Goal: Information Seeking & Learning: Learn about a topic

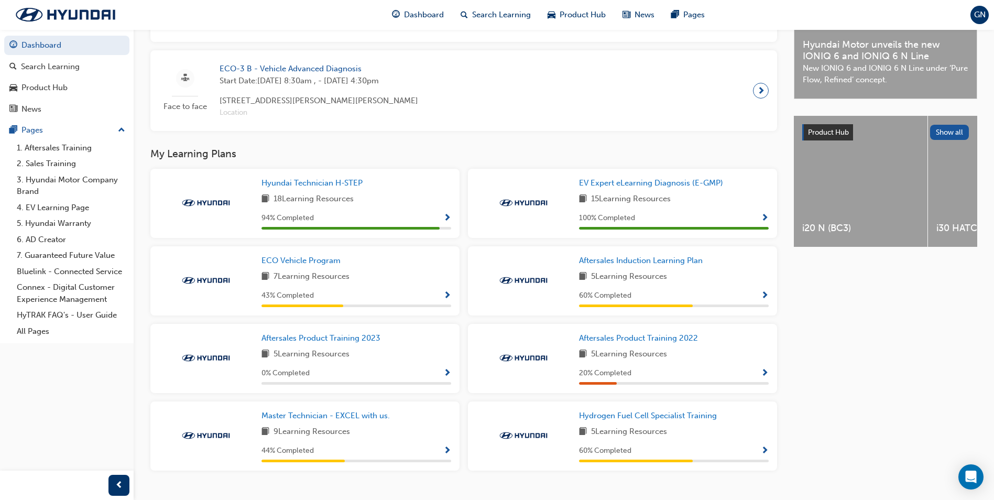
scroll to position [340, 0]
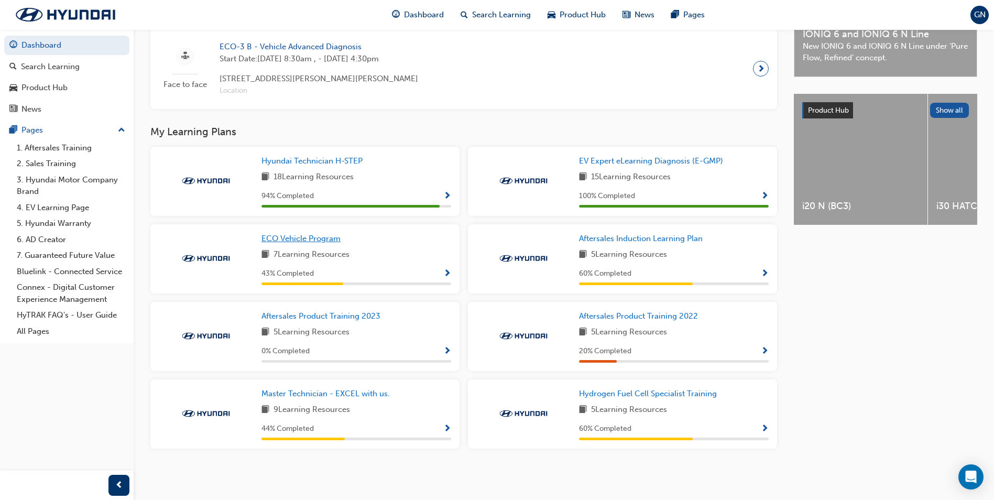
click at [335, 235] on span "ECO Vehicle Program" at bounding box center [300, 238] width 79 height 9
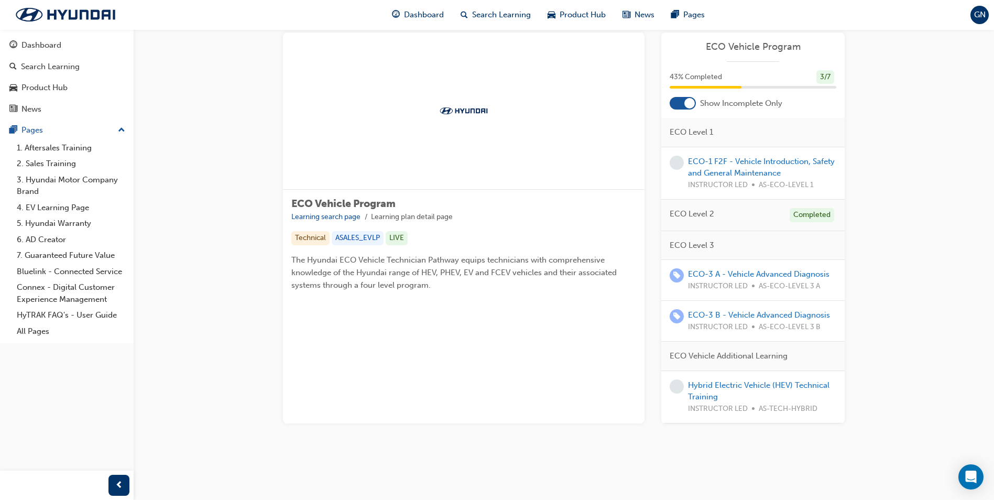
scroll to position [52, 0]
click at [767, 380] on link "Hybrid Electric Vehicle (HEV) Technical Training" at bounding box center [758, 390] width 141 height 21
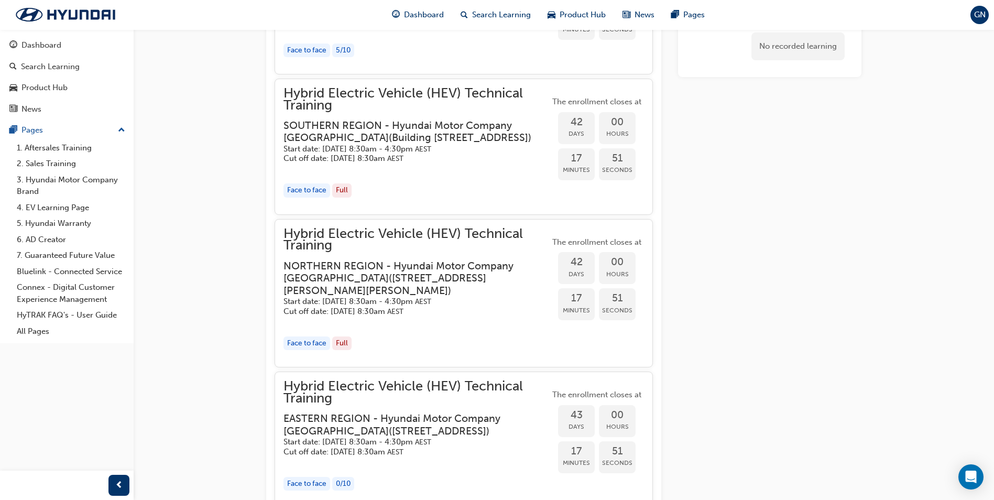
scroll to position [1310, 0]
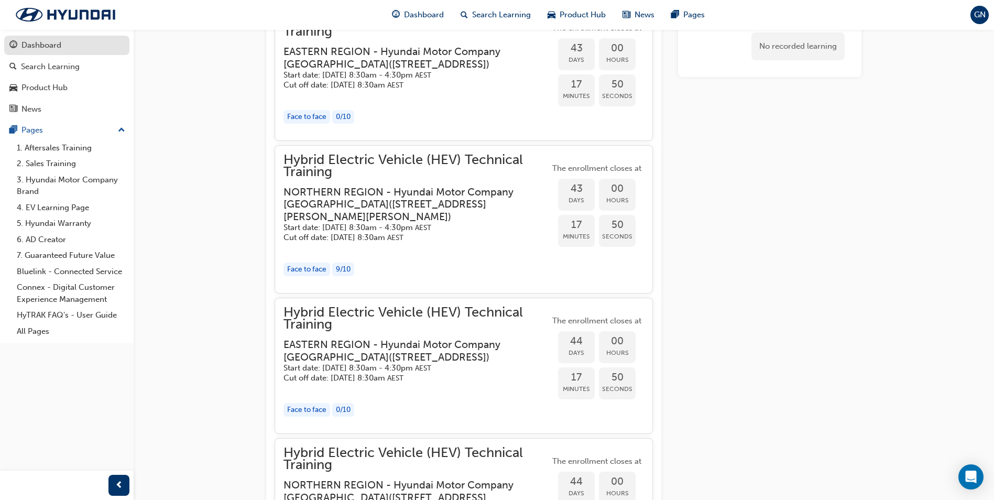
click at [53, 47] on div "Dashboard" at bounding box center [41, 45] width 40 height 12
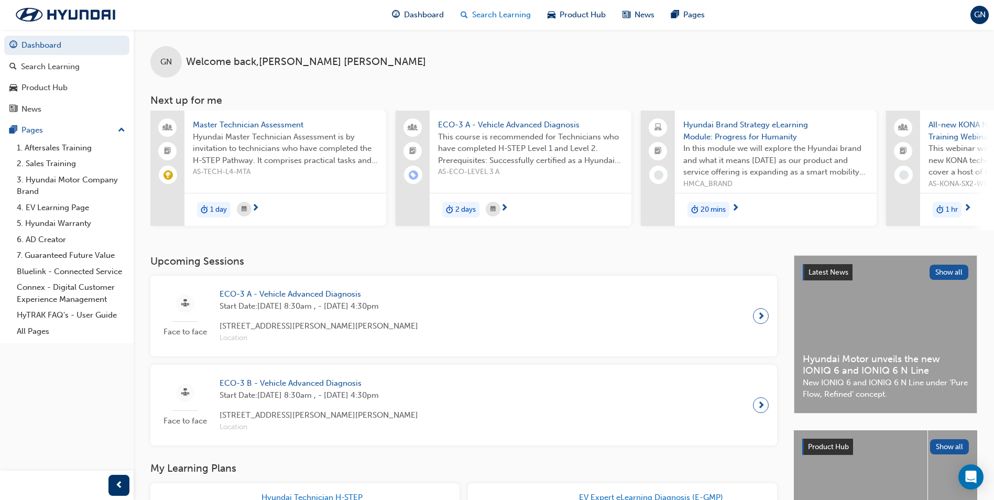
click at [511, 15] on span "Search Learning" at bounding box center [501, 15] width 59 height 12
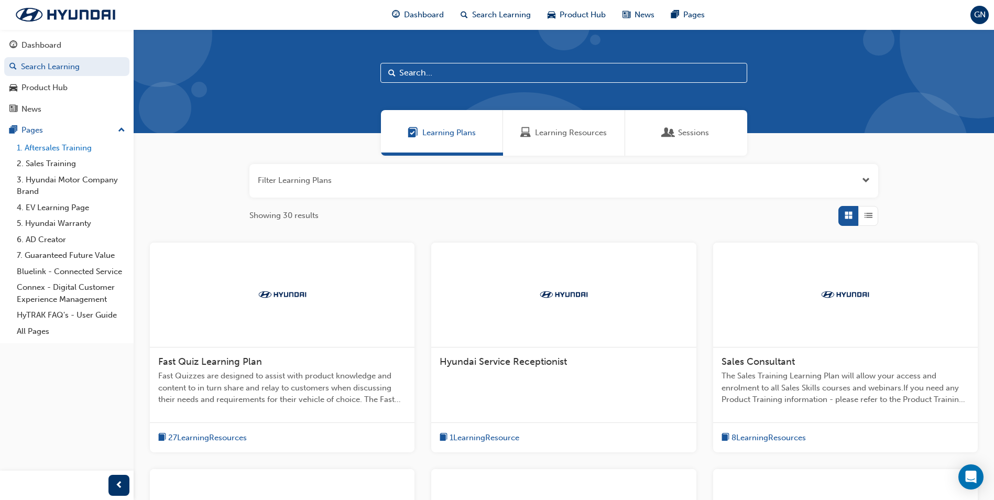
click at [53, 152] on link "1. Aftersales Training" at bounding box center [71, 148] width 117 height 16
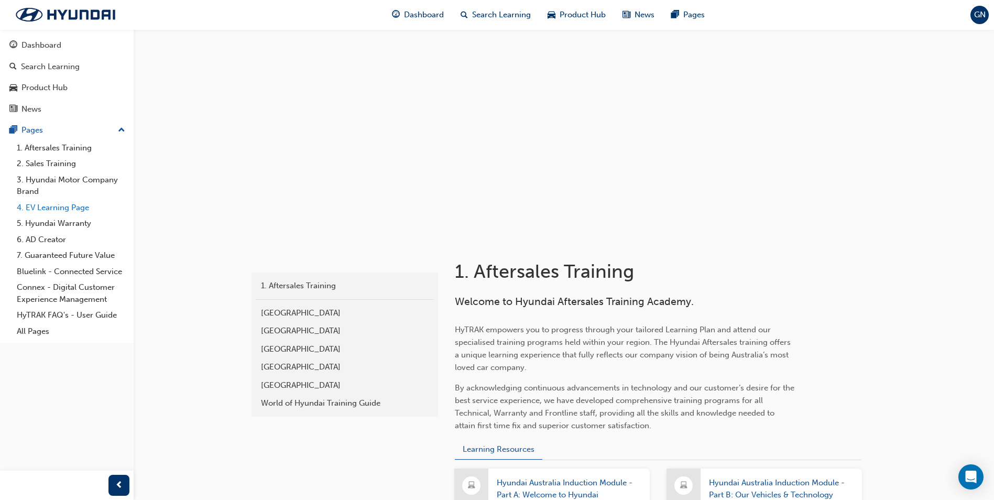
click at [57, 212] on link "4. EV Learning Page" at bounding box center [71, 208] width 117 height 16
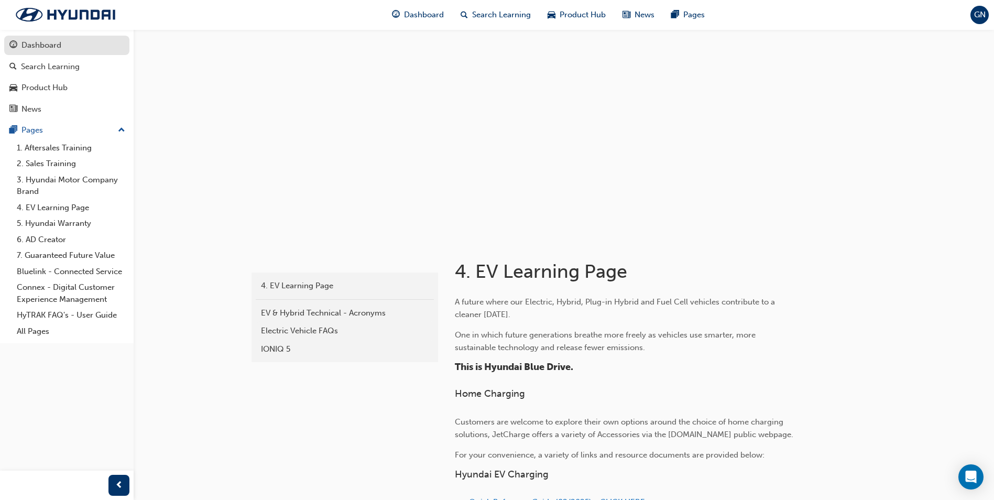
click at [58, 51] on div "Dashboard" at bounding box center [66, 45] width 115 height 13
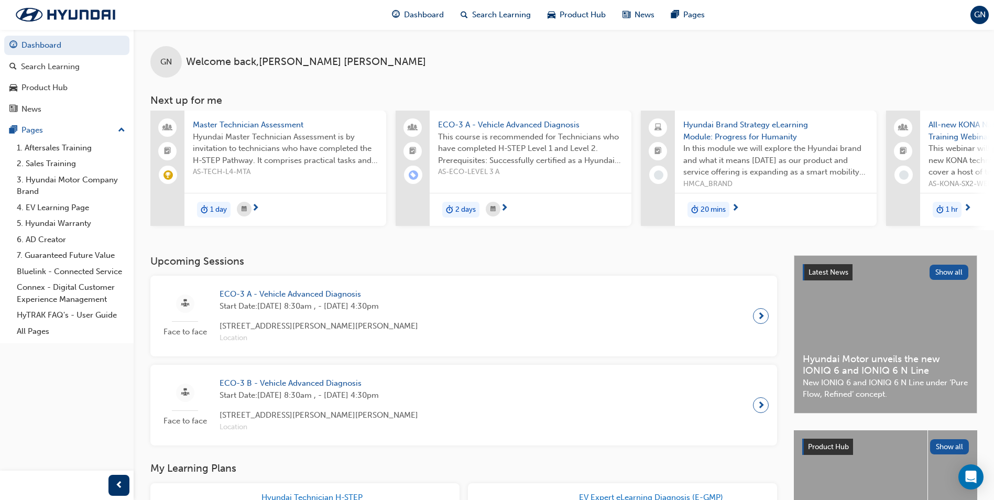
click at [278, 173] on span "AS-TECH-L4-MTA" at bounding box center [285, 172] width 185 height 12
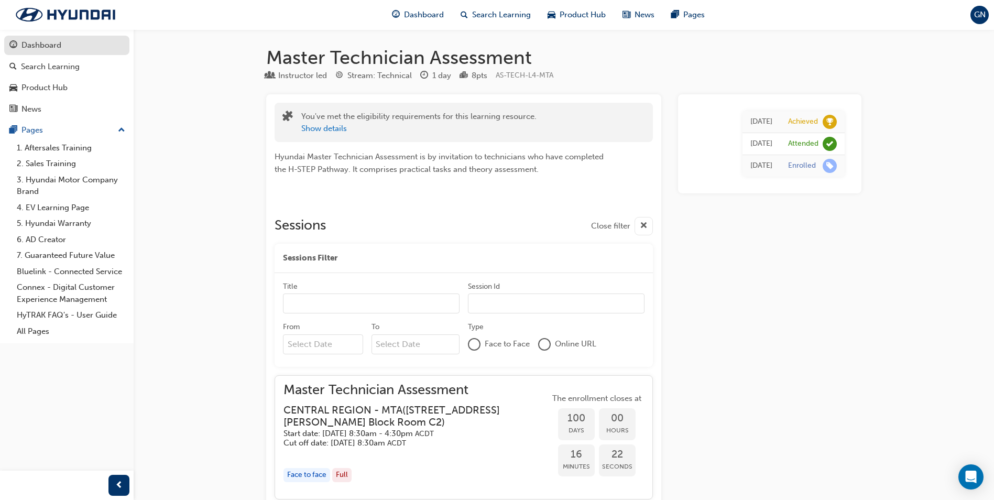
click at [45, 47] on div "Dashboard" at bounding box center [41, 45] width 40 height 12
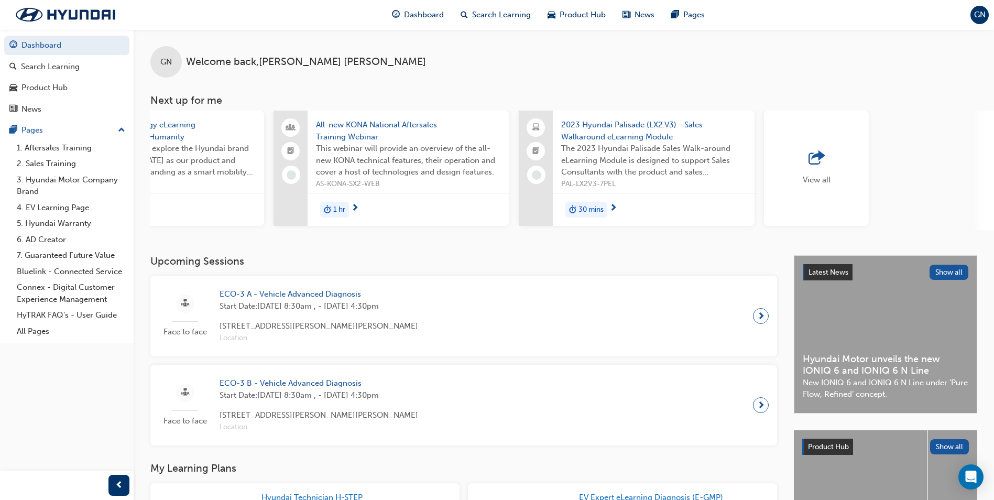
scroll to position [0, 626]
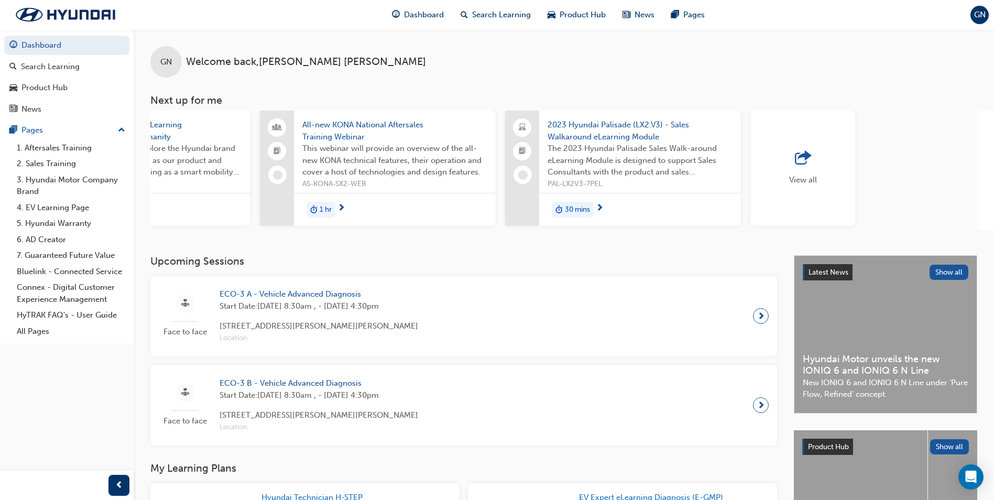
click at [806, 190] on div "View all" at bounding box center [802, 168] width 105 height 115
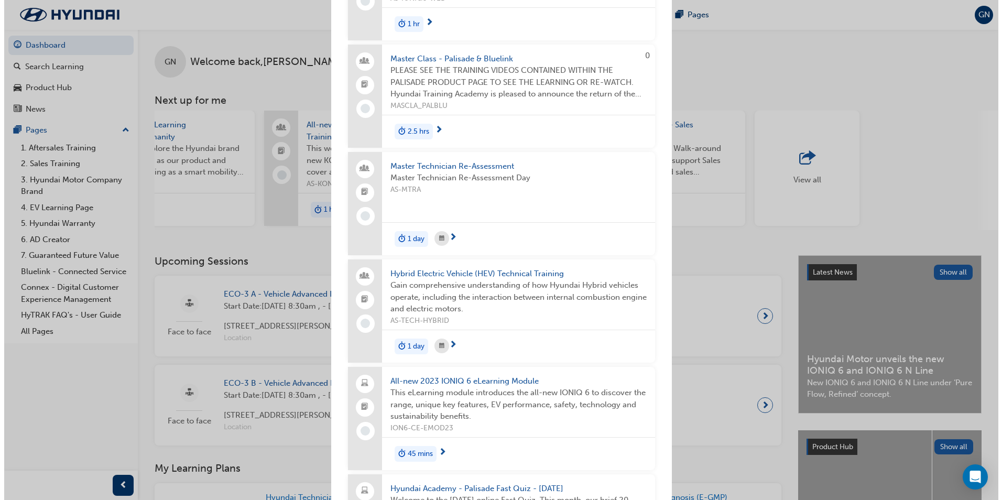
scroll to position [1100, 0]
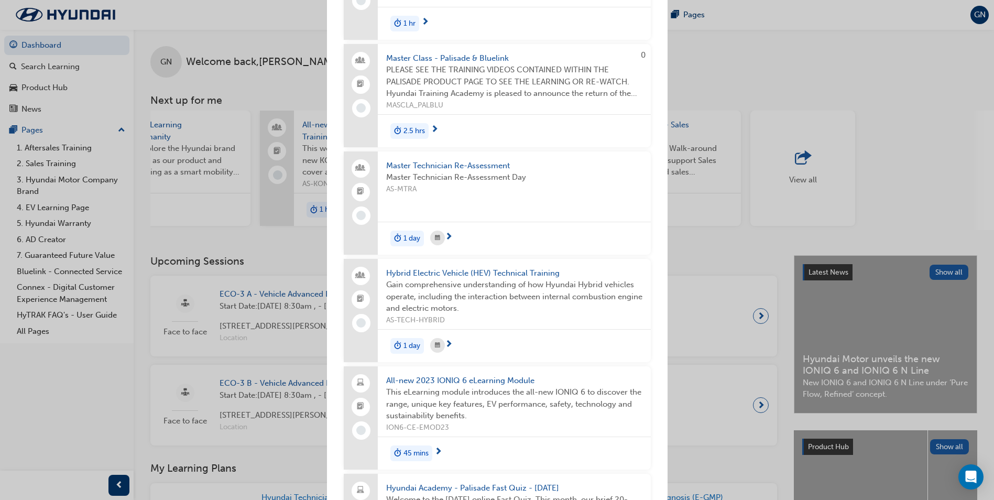
click at [488, 167] on span "Master Technician Re-Assessment" at bounding box center [514, 166] width 256 height 12
